Goal: Check status: Check status

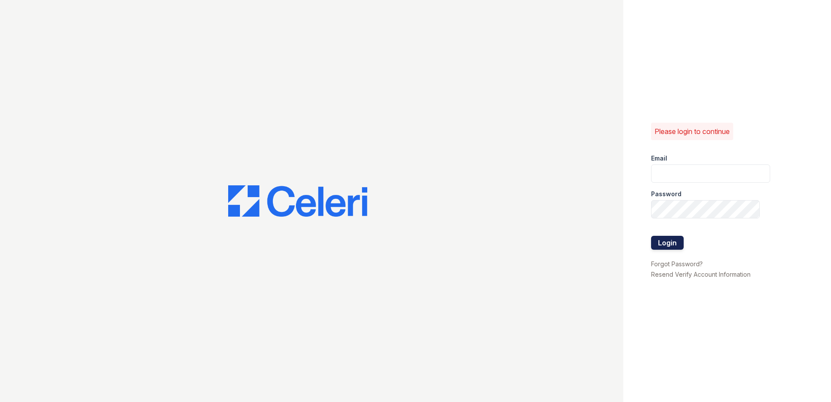
type input "arrivesilverspring@trinity-pm.com"
click at [672, 237] on button "Login" at bounding box center [667, 243] width 33 height 14
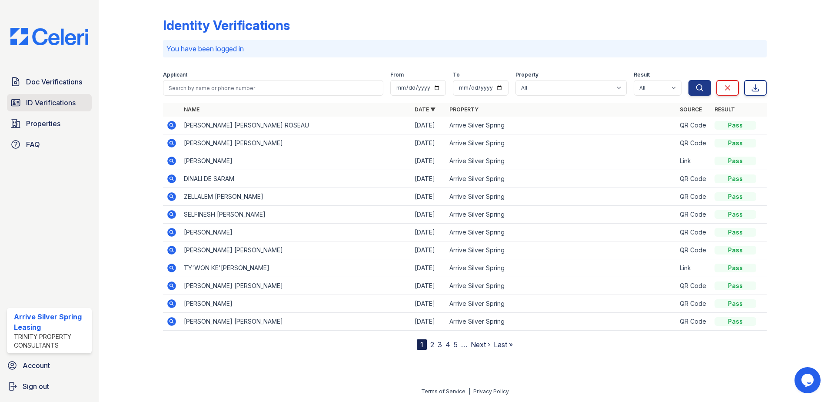
click at [63, 103] on span "ID Verifications" at bounding box center [51, 102] width 50 height 10
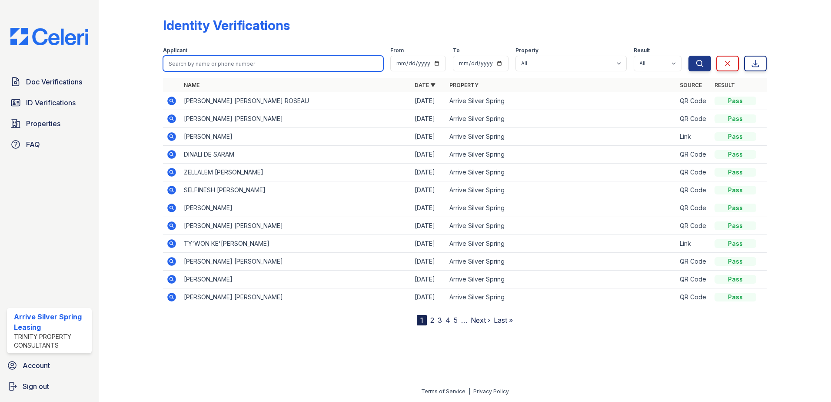
click at [243, 62] on input "search" at bounding box center [273, 64] width 220 height 16
type input "[PERSON_NAME]"
click at [688, 56] on button "Search" at bounding box center [699, 64] width 23 height 16
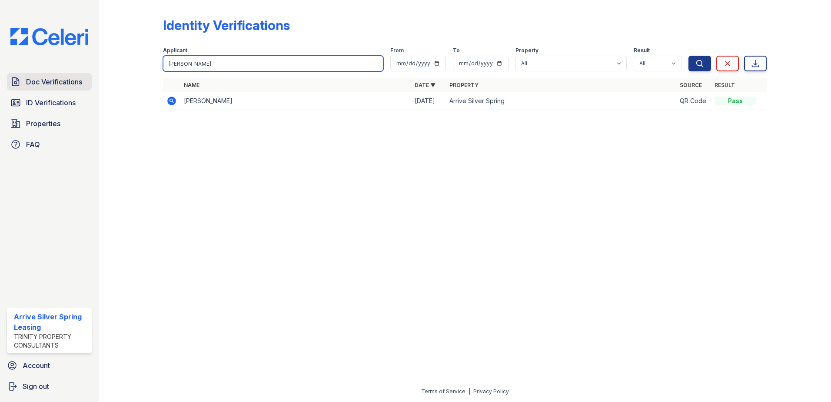
drag, startPoint x: 206, startPoint y: 57, endPoint x: 64, endPoint y: 75, distance: 142.4
click at [68, 75] on div "Doc Verifications ID Verifications Properties FAQ Arrive Silver Spring Leasing …" at bounding box center [415, 201] width 831 height 402
type input "walls"
click at [688, 56] on button "Search" at bounding box center [699, 64] width 23 height 16
